Goal: Information Seeking & Learning: Find specific fact

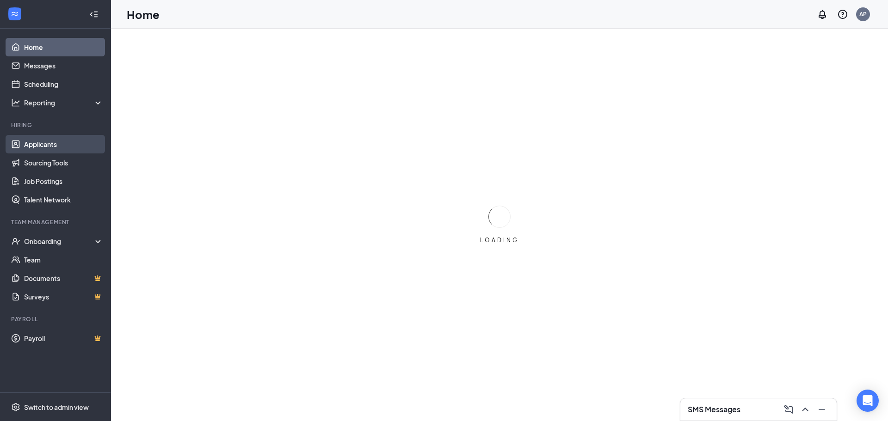
click at [62, 143] on link "Applicants" at bounding box center [63, 144] width 79 height 19
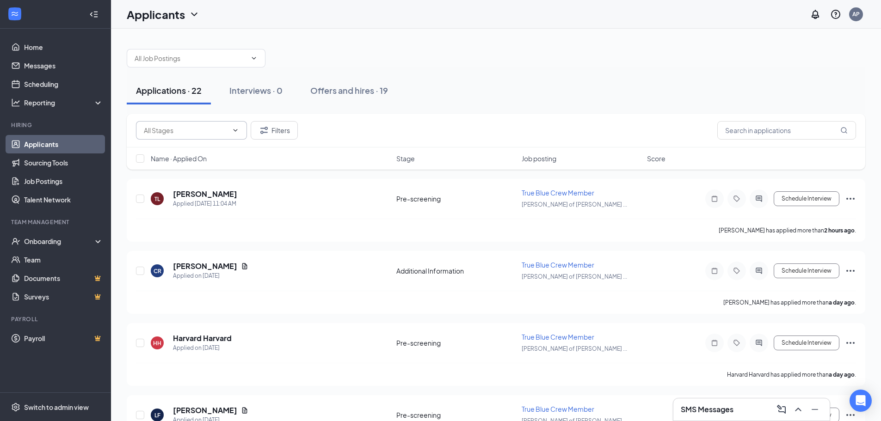
click at [210, 138] on span at bounding box center [191, 130] width 111 height 19
click at [210, 135] on span at bounding box center [191, 130] width 111 height 19
click at [206, 127] on input "text" at bounding box center [186, 130] width 84 height 10
click at [190, 171] on div "More Information (8)" at bounding box center [182, 169] width 62 height 10
type input "More Information (8)"
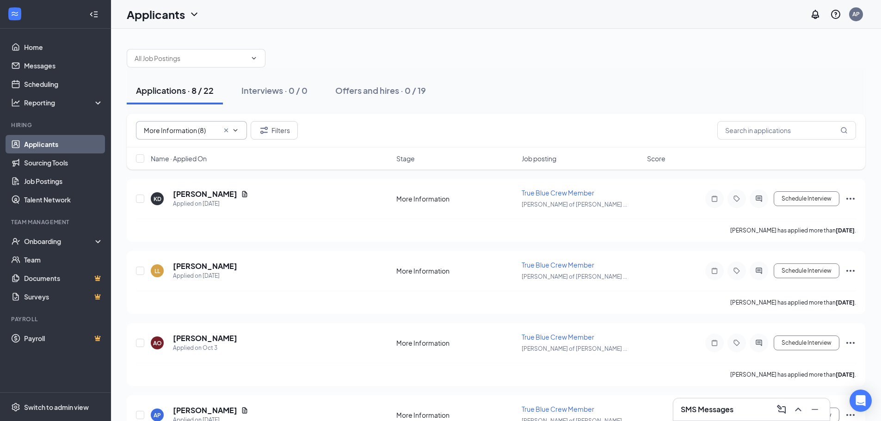
click at [195, 130] on input "More Information (8)" at bounding box center [181, 130] width 75 height 10
click at [224, 128] on icon "Cross" at bounding box center [226, 130] width 7 height 7
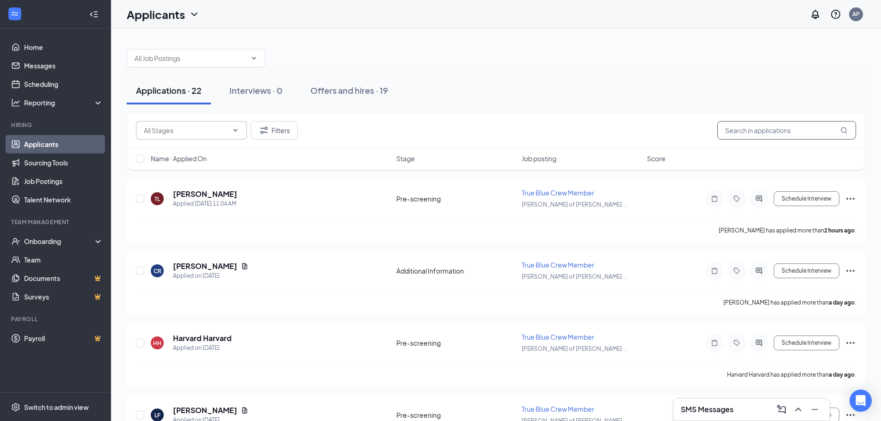
click at [731, 126] on input "text" at bounding box center [787, 130] width 139 height 19
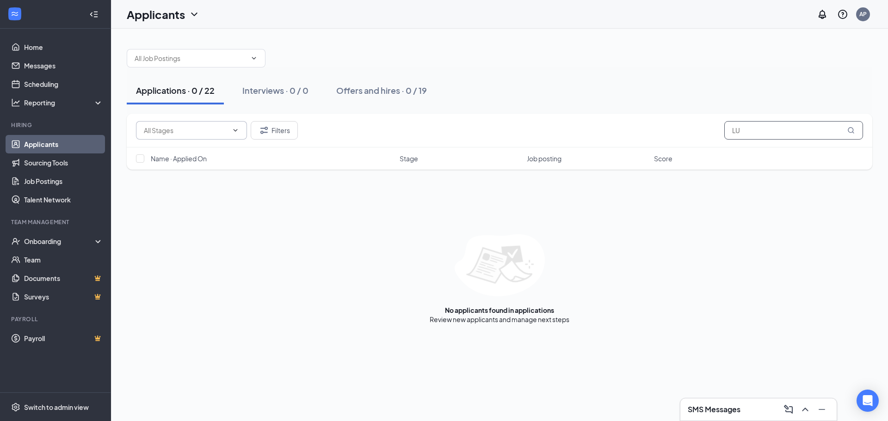
type input "L"
type input "l"
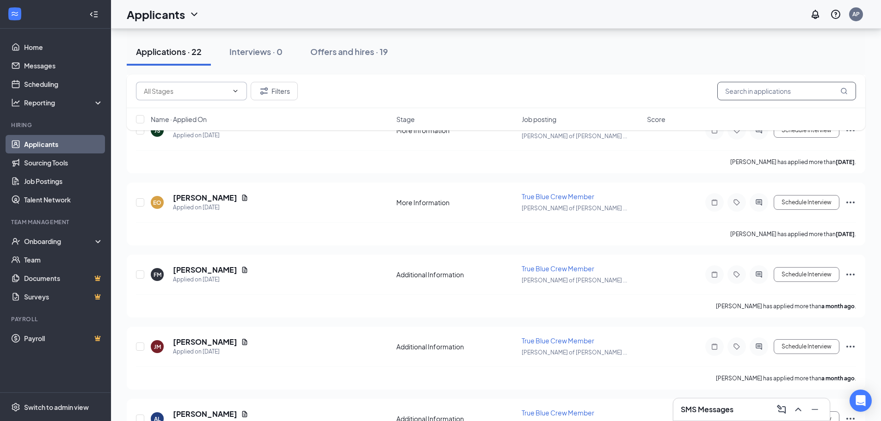
scroll to position [1347, 0]
